Goal: Task Accomplishment & Management: Manage account settings

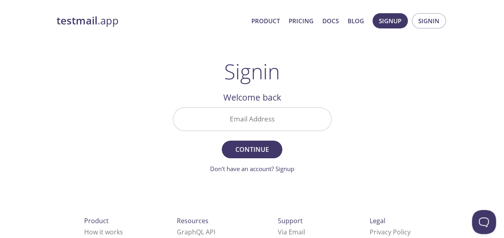
click at [236, 117] on input "Email Address" at bounding box center [252, 119] width 158 height 23
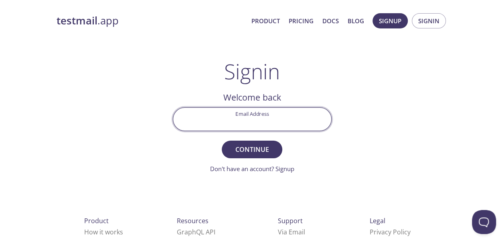
type input "[EMAIL_ADDRESS][DOMAIN_NAME]"
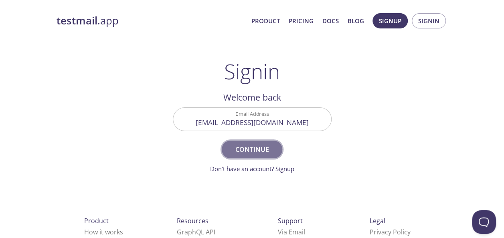
click at [262, 149] on span "Continue" at bounding box center [252, 149] width 43 height 11
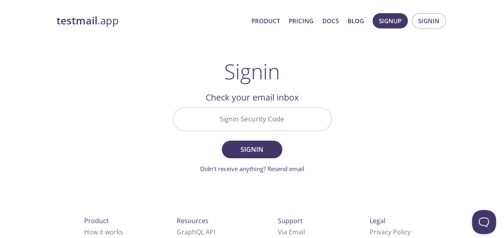
click at [253, 124] on input "Signin Security Code" at bounding box center [252, 119] width 158 height 23
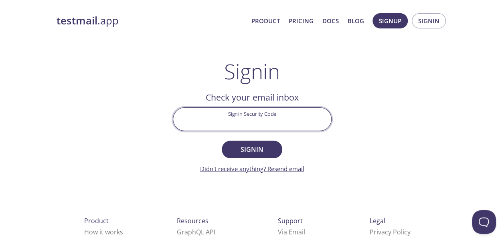
click at [285, 169] on link "Didn't receive anything? Resend email" at bounding box center [252, 169] width 104 height 8
click at [272, 118] on input "Signin Security Code" at bounding box center [252, 119] width 158 height 23
paste input "9-d*9..dVW-xReXYQn9B"
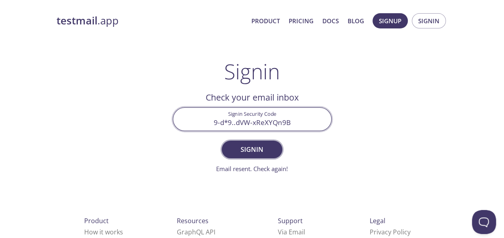
type input "9-d*9..dVW-xReXYQn9B"
click at [267, 142] on button "Signin" at bounding box center [252, 150] width 60 height 18
drag, startPoint x: 246, startPoint y: 124, endPoint x: 213, endPoint y: 126, distance: 32.9
click at [213, 126] on input "9-d*9..dVW-xReXYQn9B" at bounding box center [252, 119] width 158 height 23
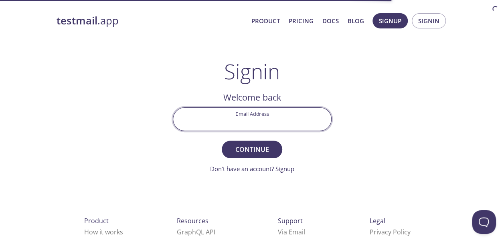
click at [262, 121] on input "Email Address" at bounding box center [252, 119] width 158 height 23
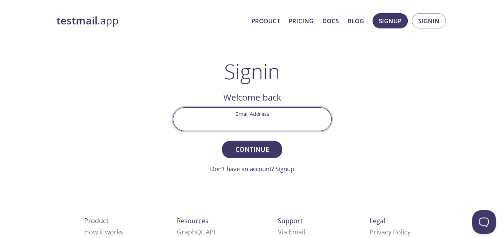
type input "[EMAIL_ADDRESS][DOMAIN_NAME]"
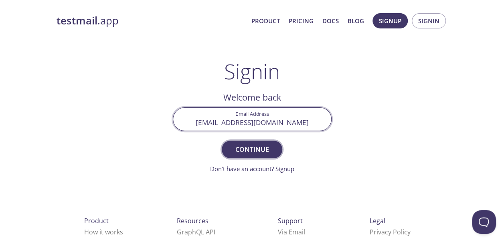
click at [243, 148] on span "Continue" at bounding box center [252, 149] width 43 height 11
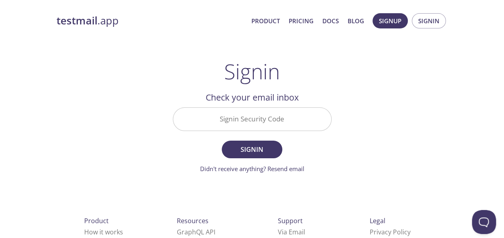
click at [306, 118] on input "Signin Security Code" at bounding box center [252, 119] width 158 height 23
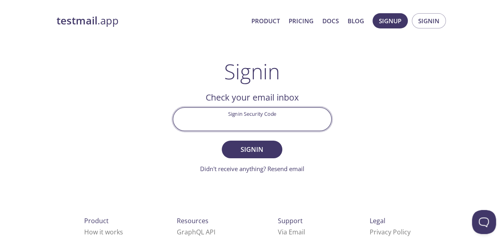
paste input "DNH1Z7J"
type input "DNH1Z7J"
click at [266, 150] on span "Signin" at bounding box center [252, 149] width 43 height 11
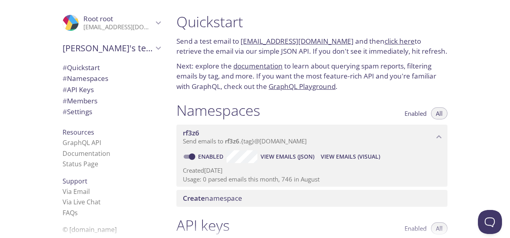
click at [93, 100] on span "# Members" at bounding box center [80, 100] width 35 height 9
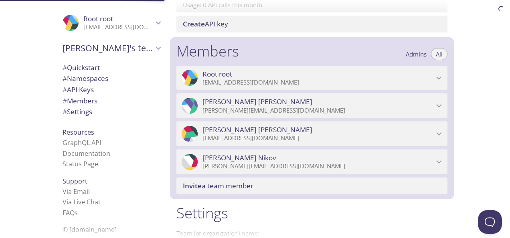
scroll to position [361, 0]
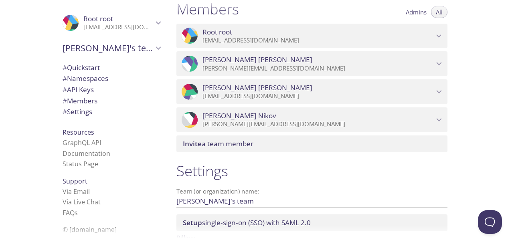
click at [396, 144] on span "Invite a team member" at bounding box center [314, 144] width 262 height 9
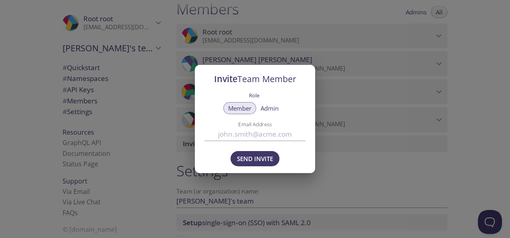
click at [242, 133] on input "Email Address" at bounding box center [255, 134] width 101 height 13
type input "[PERSON_NAME][EMAIL_ADDRESS][DOMAIN_NAME]"
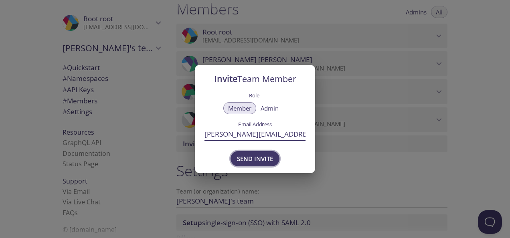
click at [257, 158] on span "Send Invite" at bounding box center [255, 159] width 36 height 10
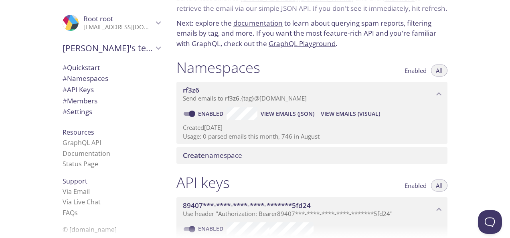
scroll to position [0, 0]
